Goal: Obtain resource: Obtain resource

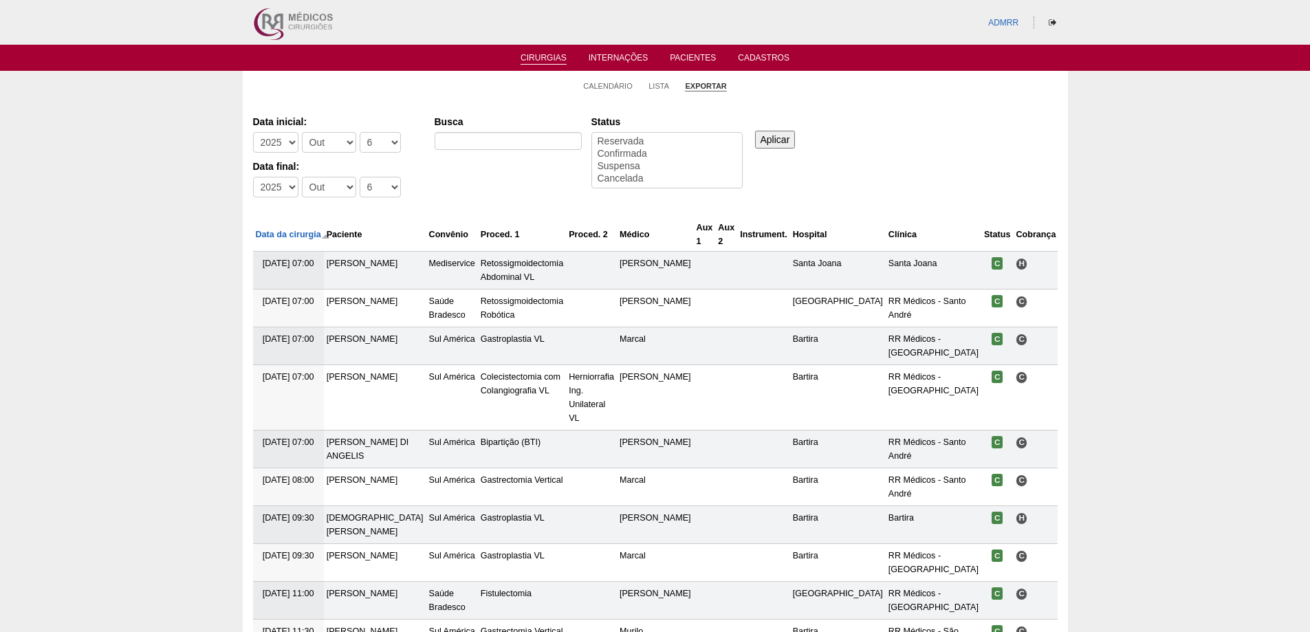
select select
click at [384, 145] on select "-Dia 1 2 3 4 5 6 7 8 9 10 11 12 13 14 15 16 17 18 19 20 21 22 23 24 25 26 27 28…" at bounding box center [380, 142] width 41 height 21
select select "1"
click at [360, 132] on select "-Dia 1 2 3 4 5 6 7 8 9 10 11 12 13 14 15 16 17 18 19 20 21 22 23 24 25 26 27 28…" at bounding box center [380, 142] width 41 height 21
click at [387, 187] on select "-Dia 1 2 3 4 5 6 7 8 9 10 11 12 13 14 15 16 17 18 19 20 21 22 23 24 25 26 27 28…" at bounding box center [380, 187] width 41 height 21
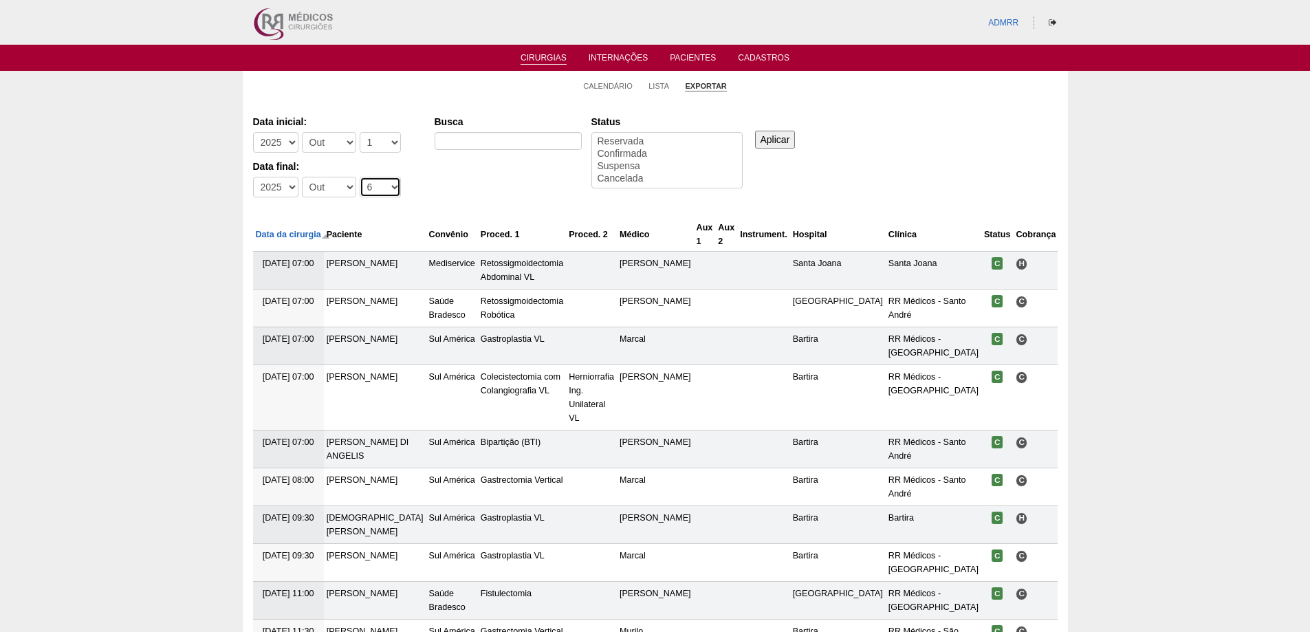
select select "30"
click at [360, 177] on select "-Dia 1 2 3 4 5 6 7 8 9 10 11 12 13 14 15 16 17 18 19 20 21 22 23 24 25 26 27 28…" at bounding box center [380, 187] width 41 height 21
click at [343, 139] on select "-Mês Jan Fev Mar Abr Mai Jun Jul Ago Set Out Nov Dez" at bounding box center [329, 142] width 54 height 21
select select "9"
click at [302, 132] on select "-Mês Jan Fev Mar Abr Mai Jun Jul Ago Set Out Nov Dez" at bounding box center [329, 142] width 54 height 21
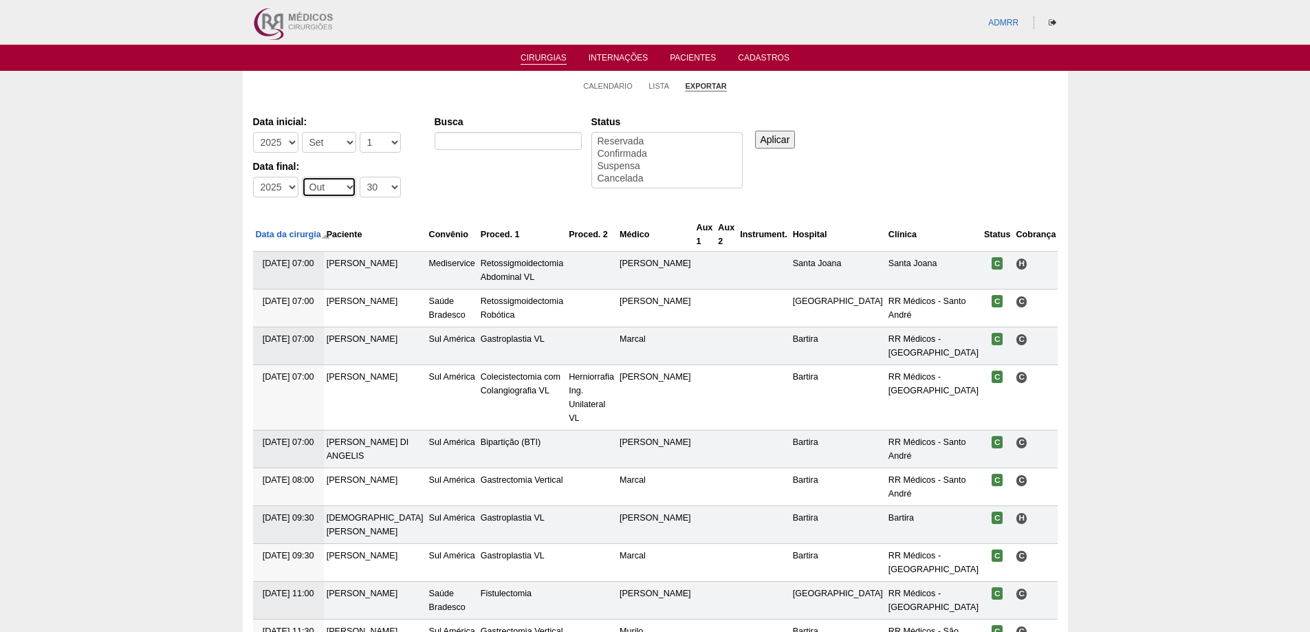
click at [342, 188] on select "-Mês Jan Fev Mar Abr Mai Jun Jul Ago Set Out Nov Dez" at bounding box center [329, 187] width 54 height 21
select select "9"
click at [302, 177] on select "-Mês Jan Fev Mar Abr Mai Jun Jul Ago Set Out Nov Dez" at bounding box center [329, 187] width 54 height 21
select select "conf"
click at [625, 156] on option "Confirmada" at bounding box center [667, 154] width 142 height 12
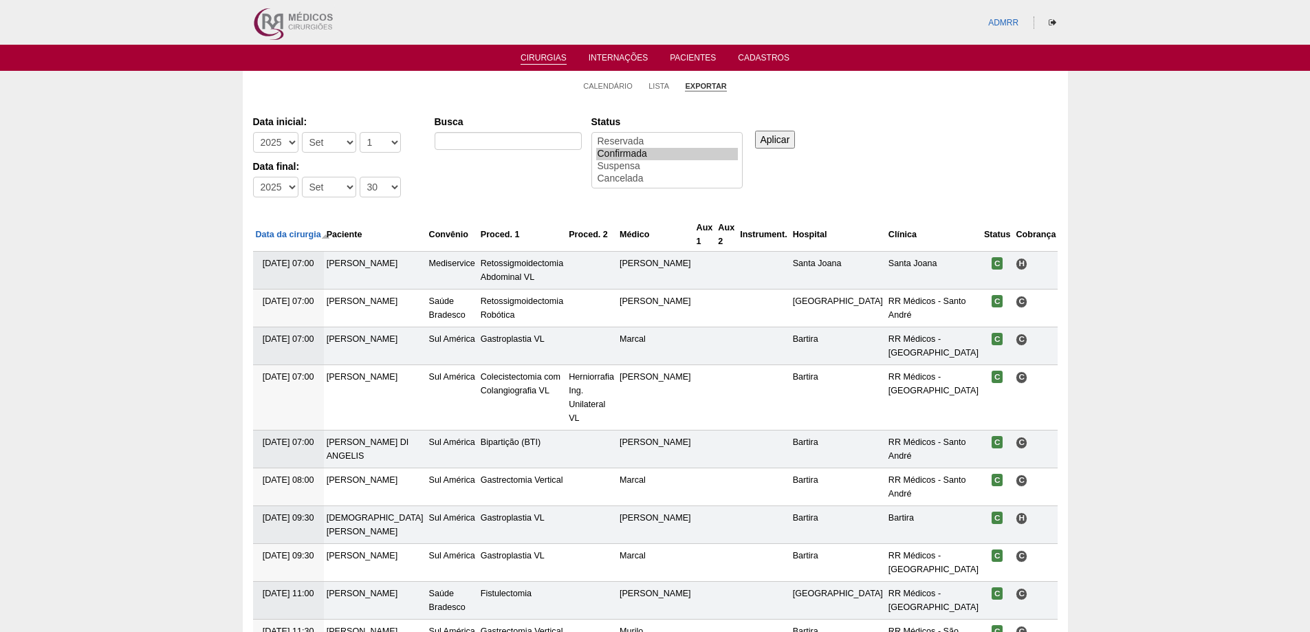
click at [762, 143] on input "Aplicar" at bounding box center [775, 140] width 41 height 18
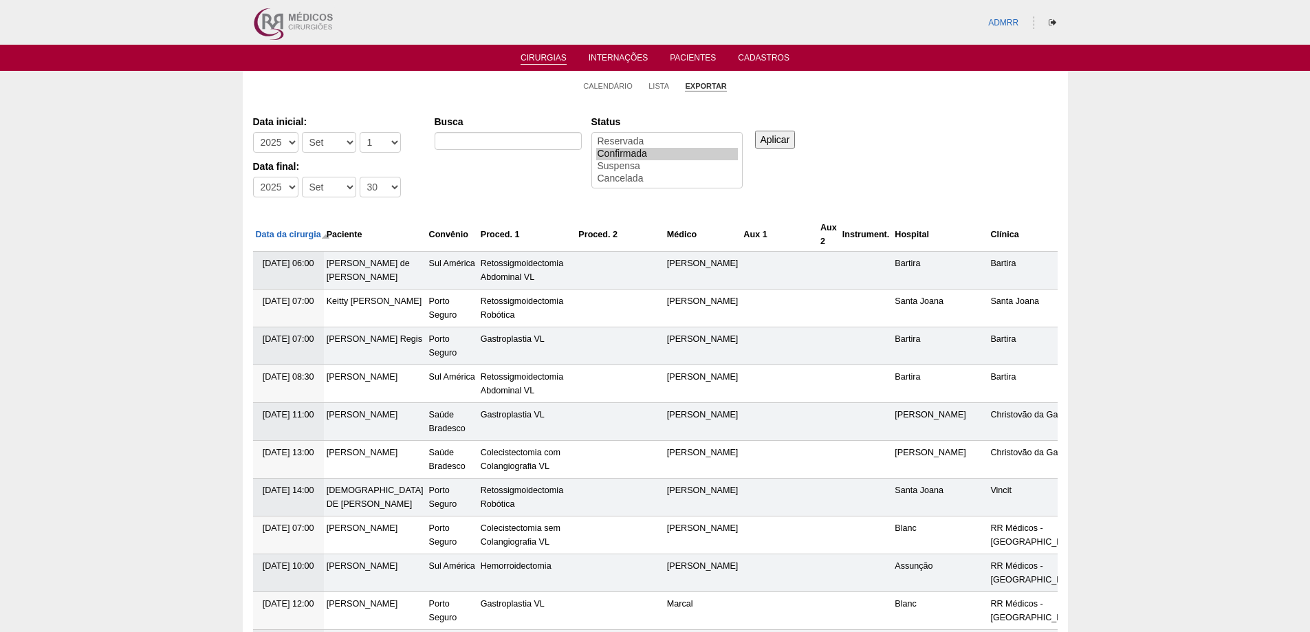
click at [768, 143] on input "Aplicar" at bounding box center [775, 140] width 41 height 18
click at [792, 142] on input "Aplicar" at bounding box center [775, 140] width 41 height 18
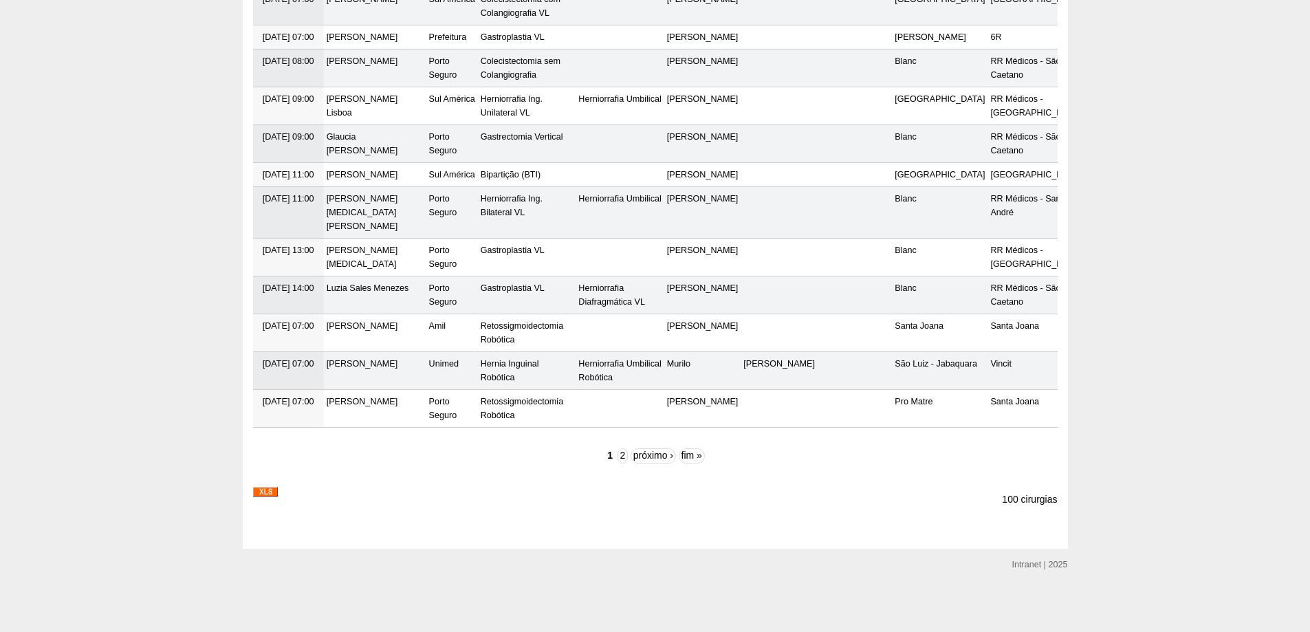
scroll to position [4636, 0]
click at [269, 492] on img at bounding box center [265, 492] width 25 height 10
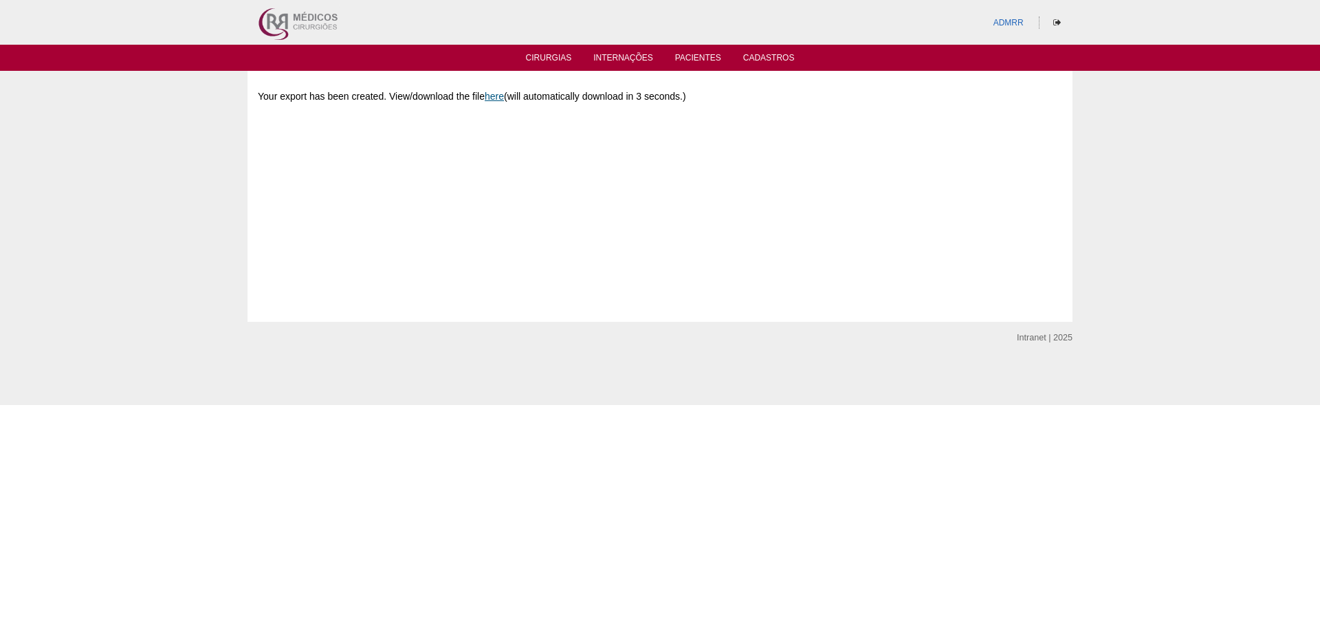
click at [504, 96] on link "here" at bounding box center [494, 96] width 19 height 11
